Goal: Task Accomplishment & Management: Manage account settings

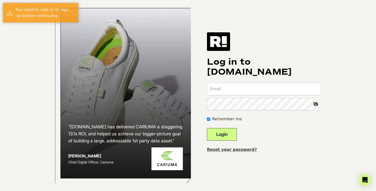
click at [317, 94] on input "email" at bounding box center [264, 89] width 114 height 12
type input "aaron@ascendautomation.ai"
click at [233, 136] on button "Login" at bounding box center [222, 134] width 30 height 13
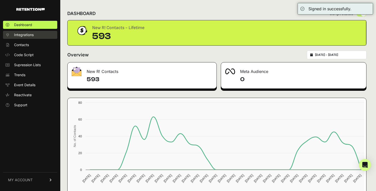
click at [20, 36] on span "Integrations" at bounding box center [24, 34] width 20 height 5
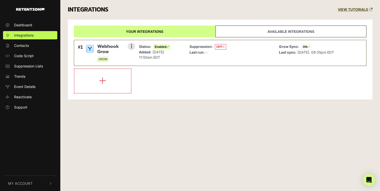
click at [134, 55] on div "#1 Webhook Grow GROW Settings Sync History Disable Check credentials Remove" at bounding box center [105, 53] width 57 height 21
click at [130, 47] on button at bounding box center [132, 47] width 8 height 8
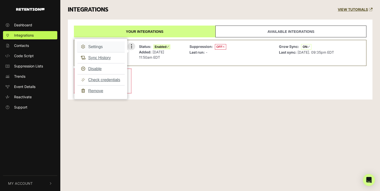
click at [109, 48] on link "Settings" at bounding box center [101, 46] width 48 height 11
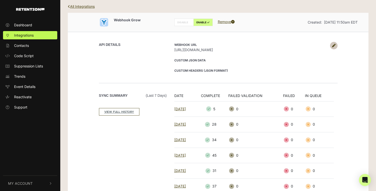
scroll to position [12, 0]
click at [331, 46] on link at bounding box center [334, 46] width 8 height 8
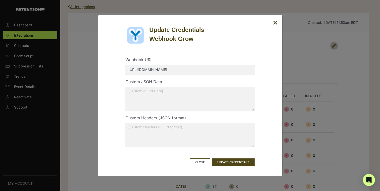
click at [155, 92] on textarea at bounding box center [189, 99] width 129 height 24
click at [158, 137] on textarea at bounding box center [189, 135] width 129 height 24
type textarea "{"dealer": "495mazda"}"
click at [202, 164] on button "Close" at bounding box center [200, 163] width 20 height 8
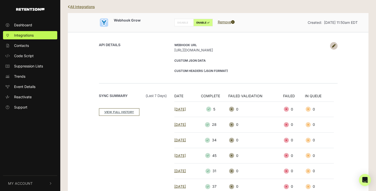
click at [90, 7] on link "All Integrations" at bounding box center [81, 7] width 27 height 4
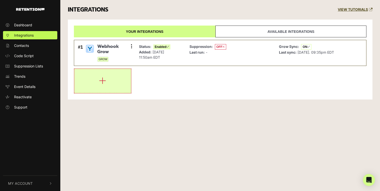
click at [105, 84] on icon "button" at bounding box center [102, 81] width 7 height 8
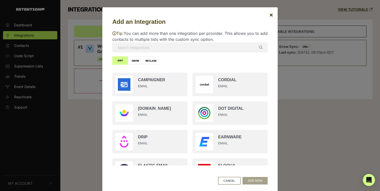
scroll to position [175, 0]
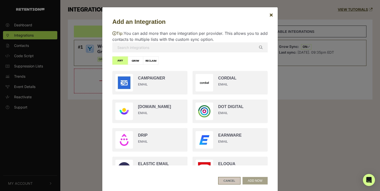
click at [224, 180] on button "CANCEL" at bounding box center [229, 181] width 22 height 8
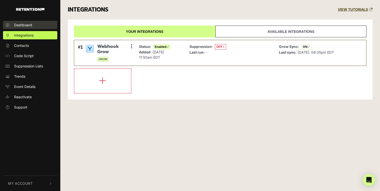
click at [25, 23] on span "Dashboard" at bounding box center [23, 24] width 18 height 5
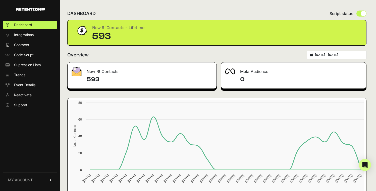
drag, startPoint x: 93, startPoint y: 37, endPoint x: 125, endPoint y: 36, distance: 31.4
click at [125, 36] on div "593" at bounding box center [118, 36] width 52 height 10
click at [33, 35] on span "Integrations" at bounding box center [24, 34] width 20 height 5
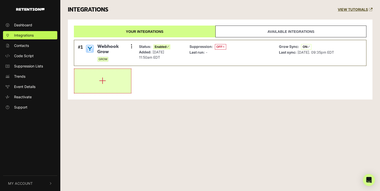
click at [115, 85] on button "button" at bounding box center [102, 81] width 57 height 24
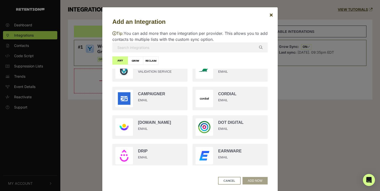
scroll to position [235, 0]
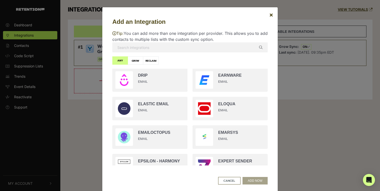
click at [138, 48] on input "text" at bounding box center [189, 47] width 155 height 10
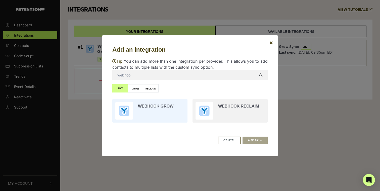
type input "webhoo"
click at [158, 122] on input "radio" at bounding box center [150, 111] width 80 height 29
radio input "true"
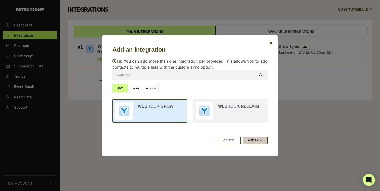
click at [251, 140] on button "ADD NOW" at bounding box center [254, 141] width 25 height 8
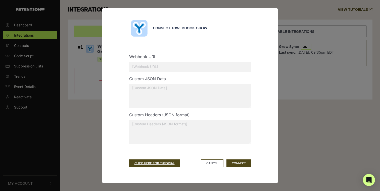
click at [163, 67] on input "text" at bounding box center [190, 67] width 122 height 10
type input "www.example.com"
click at [238, 163] on button "CONNECT" at bounding box center [238, 164] width 25 height 8
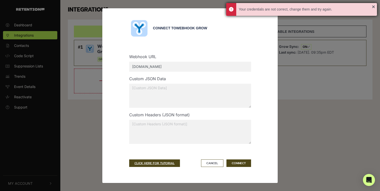
click at [373, 7] on div "Your credentials are not correct, change them and try again." at bounding box center [301, 9] width 151 height 13
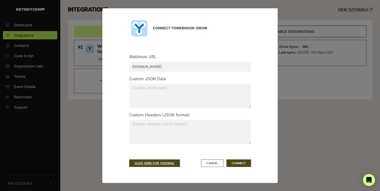
click at [215, 168] on div "Connect to Webhook Grow Webhook URL www.example.com Custom JSON Data Custom Hea…" at bounding box center [189, 95] width 129 height 155
click at [214, 166] on button "Cancel" at bounding box center [212, 164] width 22 height 8
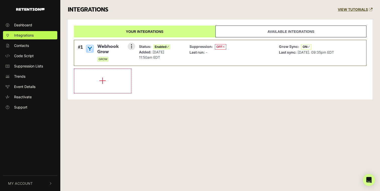
click at [106, 52] on span "Webhook Grow" at bounding box center [114, 49] width 34 height 11
click at [132, 46] on button at bounding box center [132, 47] width 8 height 8
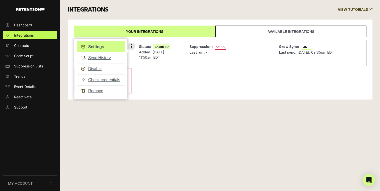
click at [111, 47] on link "Settings" at bounding box center [101, 46] width 48 height 11
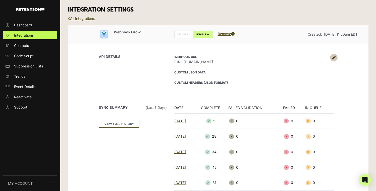
click at [333, 54] on link at bounding box center [334, 58] width 8 height 8
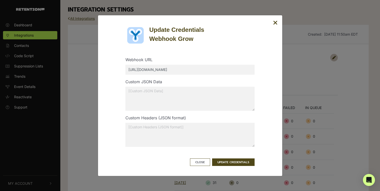
click at [234, 68] on input "[URL][DOMAIN_NAME]" at bounding box center [189, 70] width 129 height 10
click at [276, 22] on icon "Close" at bounding box center [275, 23] width 5 height 6
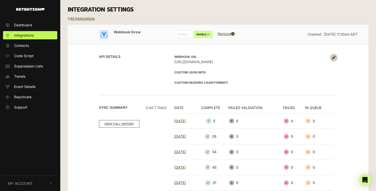
click at [330, 56] on div "Webhook URL [URL][DOMAIN_NAME] Custom JSON Data Custom Headers (JSON format)" at bounding box center [254, 69] width 167 height 31
click at [335, 57] on icon at bounding box center [334, 58] width 4 height 4
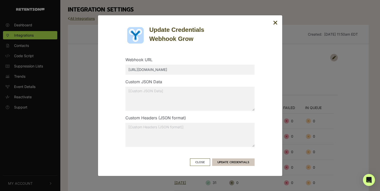
click at [239, 163] on button "UPDATE CREDENTIALS" at bounding box center [233, 163] width 42 height 8
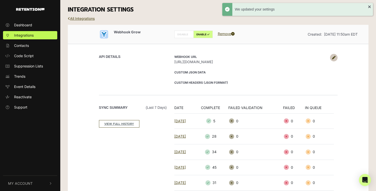
click at [334, 58] on icon at bounding box center [334, 58] width 4 height 4
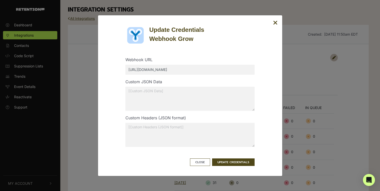
click at [195, 156] on form "Webhook URL https://zebcouch.app.n8n.cloud/webhook/2a2a90bf-d16e-4f7f-89aa-5468…" at bounding box center [189, 105] width 129 height 121
click at [195, 159] on button "Close" at bounding box center [200, 163] width 20 height 8
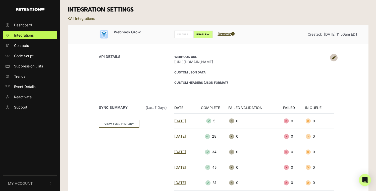
click at [85, 15] on div "INTEGRATION SETTINGS" at bounding box center [218, 10] width 308 height 20
click at [85, 17] on link "All Integrations" at bounding box center [81, 18] width 27 height 4
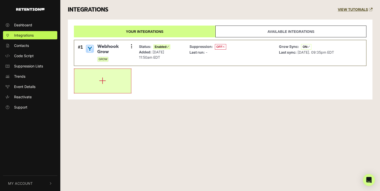
click at [113, 75] on button "button" at bounding box center [102, 81] width 57 height 24
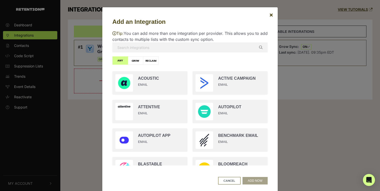
click at [137, 48] on input "text" at bounding box center [189, 47] width 155 height 10
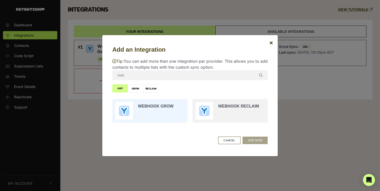
type input "web"
click at [144, 111] on input "radio" at bounding box center [150, 111] width 80 height 29
radio input "true"
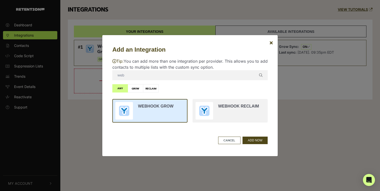
drag, startPoint x: 260, startPoint y: 140, endPoint x: 248, endPoint y: 128, distance: 17.1
click at [260, 140] on button "ADD NOW" at bounding box center [254, 141] width 25 height 8
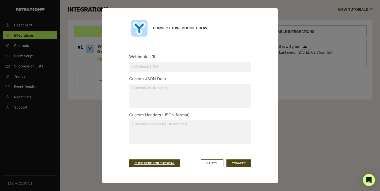
click at [161, 68] on input "text" at bounding box center [190, 67] width 122 height 10
paste input "[URL][DOMAIN_NAME]"
click at [240, 162] on button "CONNECT" at bounding box center [238, 164] width 25 height 8
click at [153, 64] on input "[URL][DOMAIN_NAME]" at bounding box center [190, 67] width 122 height 10
paste input "68ec67a7-70c0-4a32-9173-498be097011a"
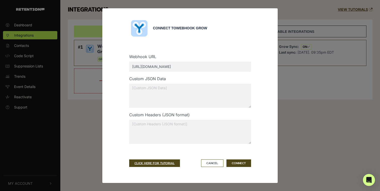
scroll to position [0, 27]
type input "[URL][DOMAIN_NAME]"
click at [233, 164] on button "CONNECT" at bounding box center [238, 164] width 25 height 8
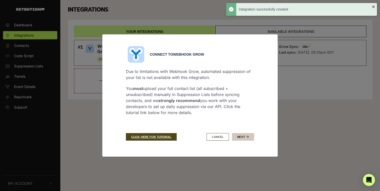
click at [236, 137] on button "Next" at bounding box center [243, 137] width 22 height 8
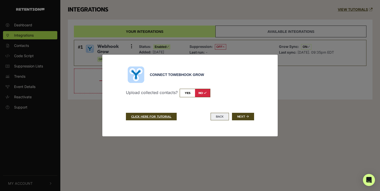
click at [222, 116] on button "BACK" at bounding box center [220, 117] width 18 height 8
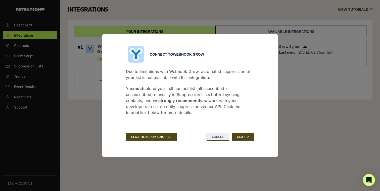
click at [218, 135] on button "Cancel" at bounding box center [218, 137] width 22 height 8
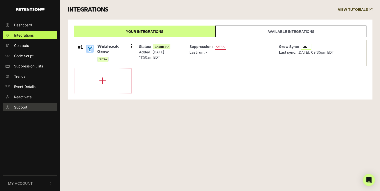
click at [18, 109] on span "Support" at bounding box center [20, 107] width 13 height 5
